Goal: Transaction & Acquisition: Book appointment/travel/reservation

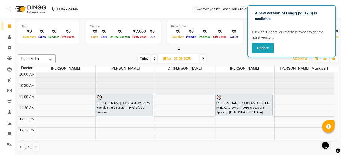
click at [154, 58] on icon at bounding box center [154, 58] width 2 height 3
type input "[DATE]"
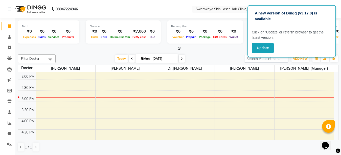
scroll to position [81, 0]
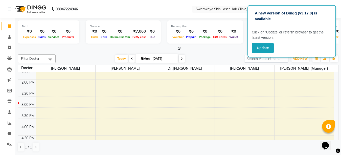
click at [100, 81] on div "10:00 AM 10:30 AM 11:00 AM 11:30 AM 12:00 PM 12:30 PM 1:00 PM 1:30 PM 2:00 PM 2…" at bounding box center [176, 113] width 316 height 244
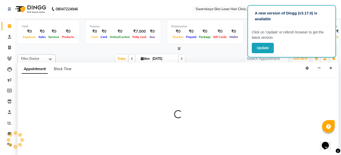
select select "83968"
select select "tentative"
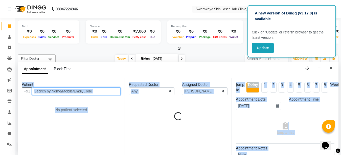
scroll to position [0, 0]
select select "840"
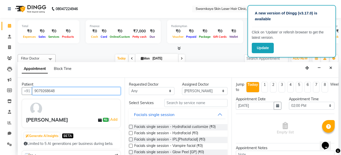
type input "9079268648"
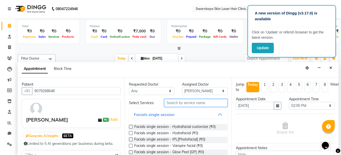
click at [189, 103] on input "text" at bounding box center [195, 103] width 63 height 8
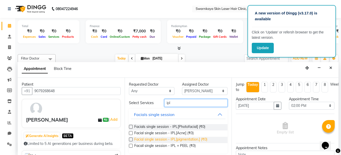
type input "ipl"
click at [183, 142] on span "Facial single session - IPL[pigmentation.] (₹0)" at bounding box center [170, 140] width 73 height 6
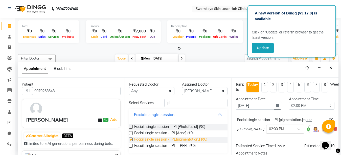
checkbox input "false"
click at [182, 145] on span "Facail single session - IPL + PEEL (₹0)" at bounding box center [164, 146] width 61 height 6
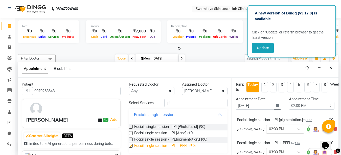
checkbox input "false"
click at [336, 148] on icon at bounding box center [338, 150] width 5 height 5
click at [334, 130] on icon at bounding box center [335, 129] width 3 height 4
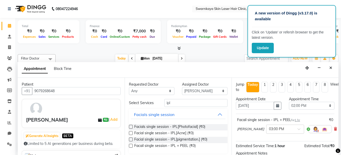
scroll to position [61, 0]
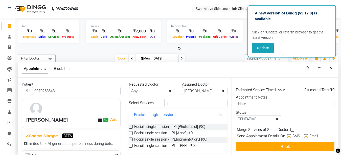
click at [306, 134] on label at bounding box center [306, 136] width 4 height 4
click at [306, 135] on input "checkbox" at bounding box center [305, 136] width 3 height 3
checkbox input "false"
click at [288, 134] on label at bounding box center [289, 136] width 4 height 4
click at [288, 135] on input "checkbox" at bounding box center [288, 136] width 3 height 3
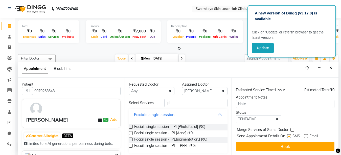
checkbox input "false"
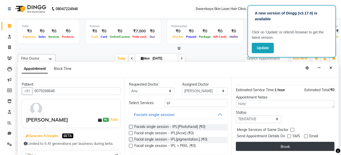
click at [291, 142] on button "Book" at bounding box center [285, 146] width 99 height 9
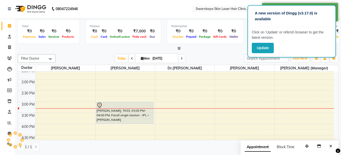
scroll to position [0, 0]
